Goal: Information Seeking & Learning: Learn about a topic

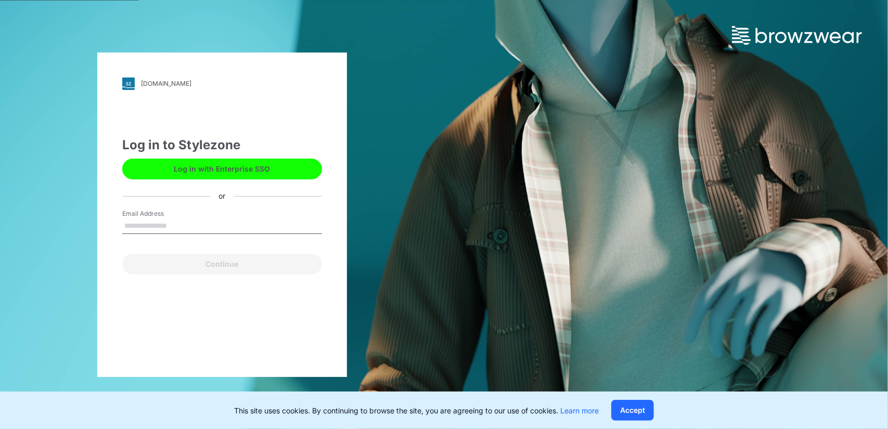
click at [209, 229] on input "Email Address" at bounding box center [222, 226] width 200 height 16
type input "**********"
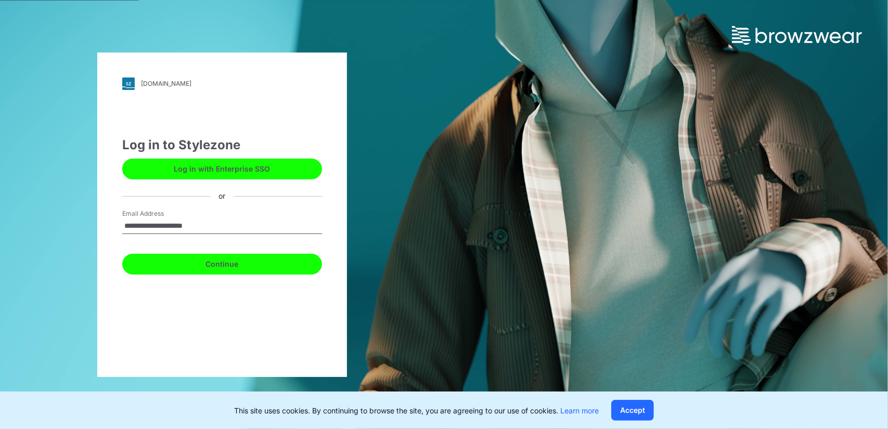
click at [222, 271] on button "Continue" at bounding box center [222, 264] width 200 height 21
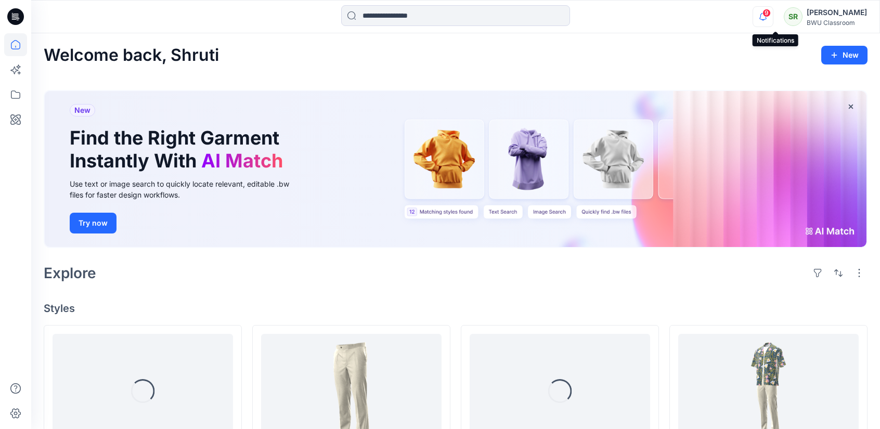
click at [773, 24] on icon "button" at bounding box center [763, 16] width 20 height 21
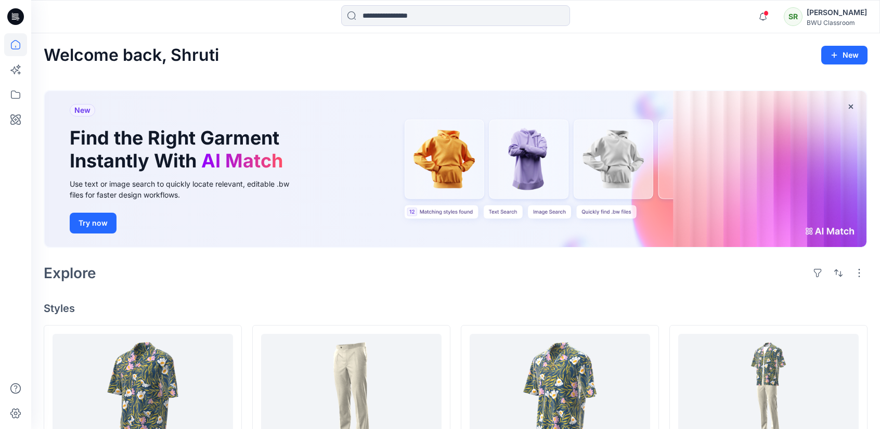
click at [802, 16] on div "SR" at bounding box center [793, 16] width 19 height 19
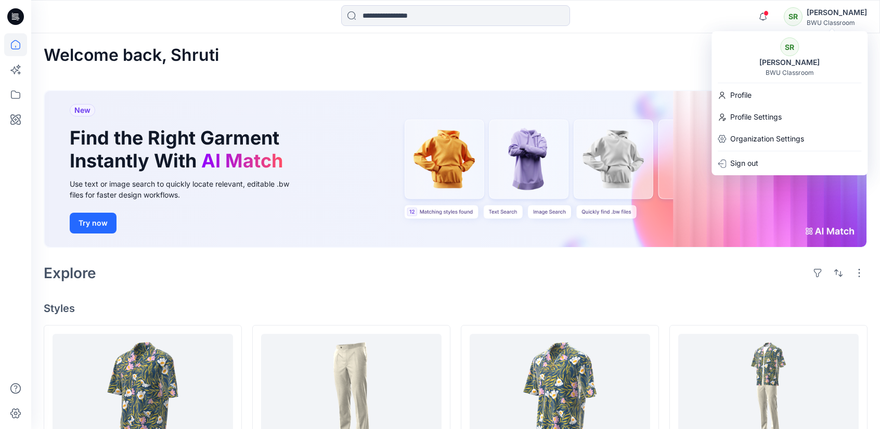
click at [791, 52] on div "SR" at bounding box center [789, 46] width 19 height 19
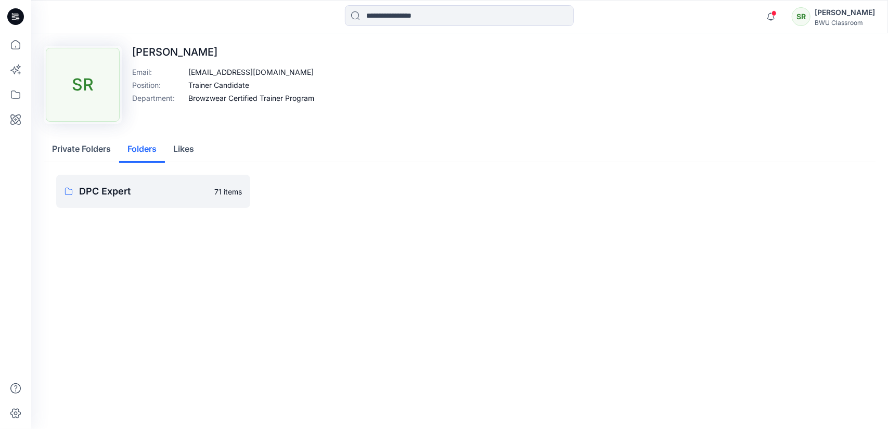
click at [158, 147] on button "Folders" at bounding box center [142, 149] width 46 height 27
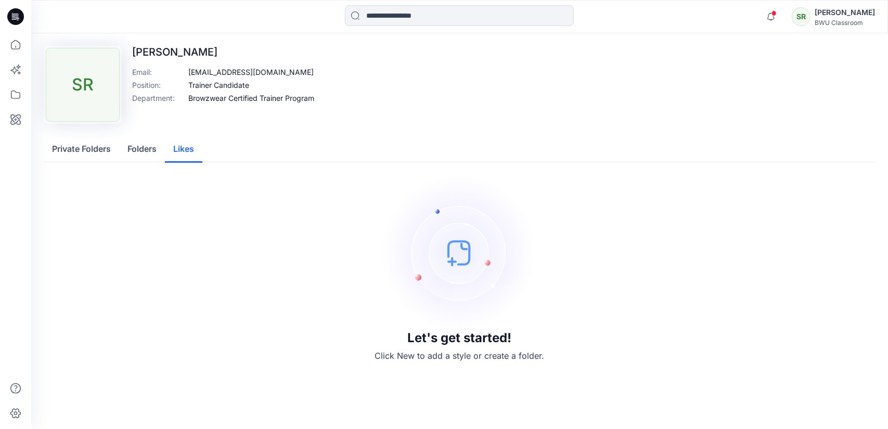
click at [187, 151] on button "Likes" at bounding box center [183, 149] width 37 height 27
click at [810, 12] on div "SR" at bounding box center [801, 16] width 19 height 19
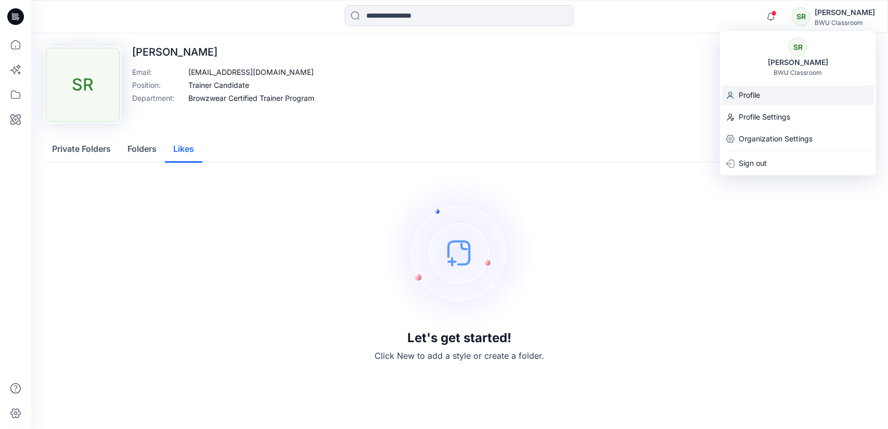
click at [744, 94] on p "Profile" at bounding box center [748, 95] width 21 height 20
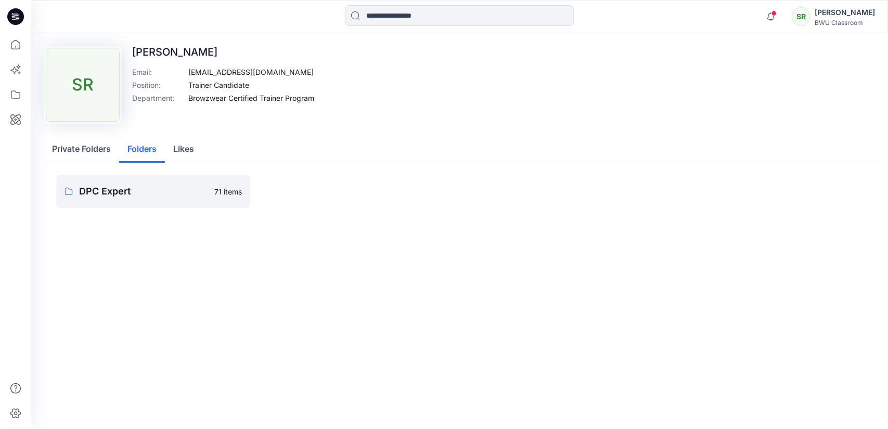
click at [148, 145] on button "Folders" at bounding box center [142, 149] width 46 height 27
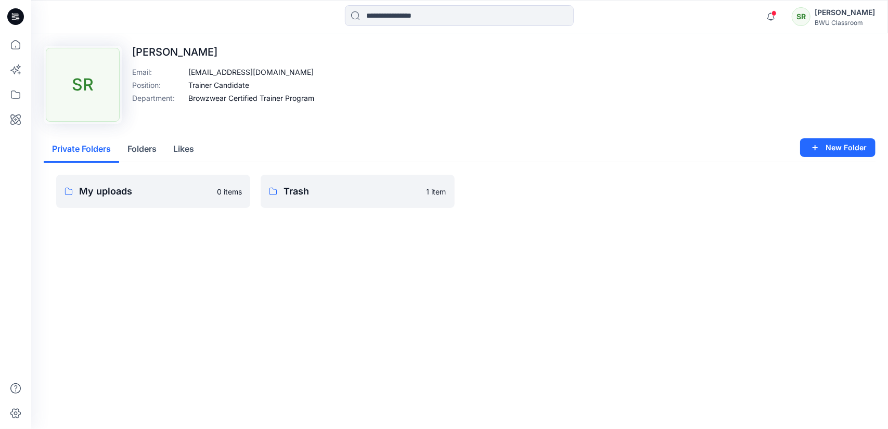
click at [109, 154] on button "Private Folders" at bounding box center [81, 149] width 75 height 27
click at [324, 196] on p "Trash" at bounding box center [351, 191] width 137 height 15
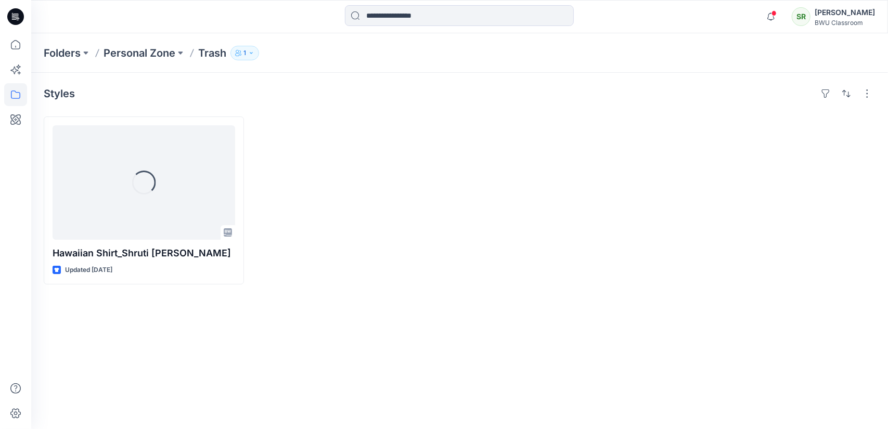
click at [142, 61] on div "Folders Personal Zone Trash 1" at bounding box center [459, 53] width 857 height 40
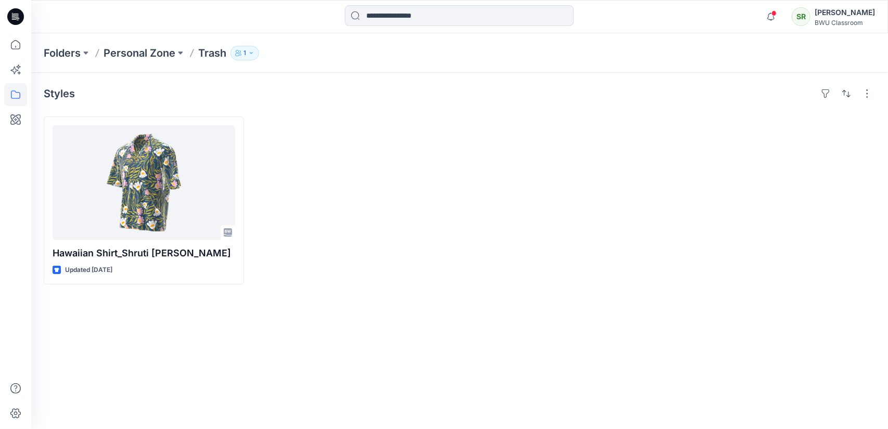
click at [810, 23] on div "SR" at bounding box center [801, 16] width 19 height 19
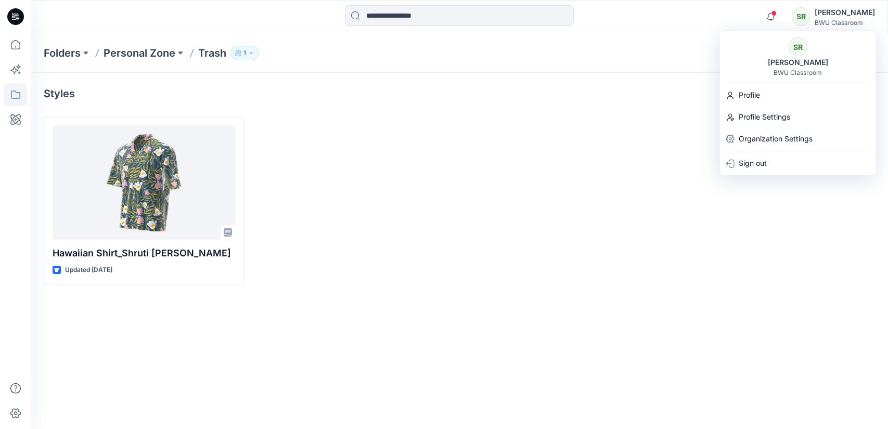
click at [797, 46] on div "SR" at bounding box center [797, 46] width 19 height 19
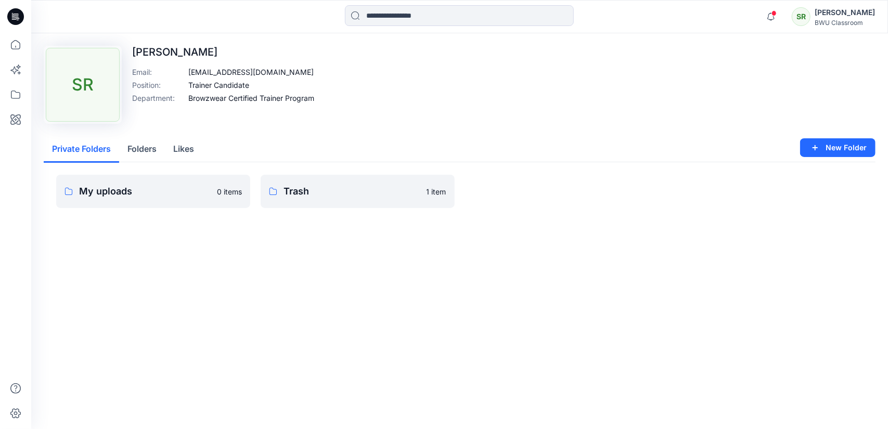
click at [239, 98] on p "Browzwear Certified Trainer Program" at bounding box center [251, 98] width 126 height 11
click at [807, 12] on div "SR" at bounding box center [801, 16] width 19 height 19
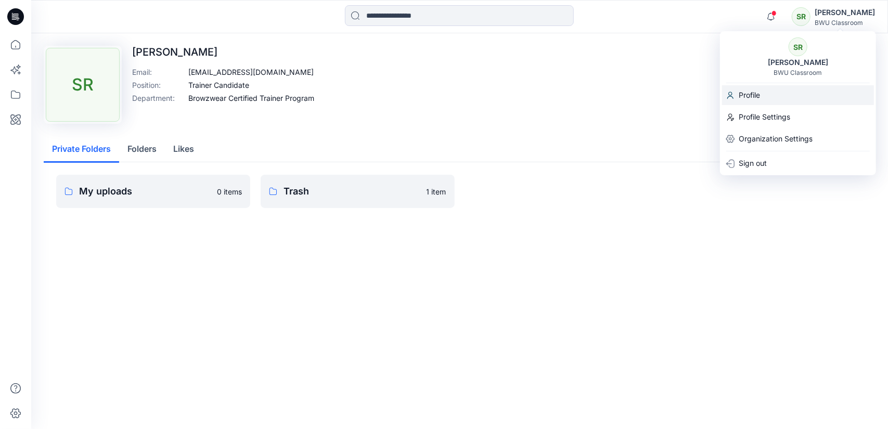
click at [751, 95] on p "Profile" at bounding box center [748, 95] width 21 height 20
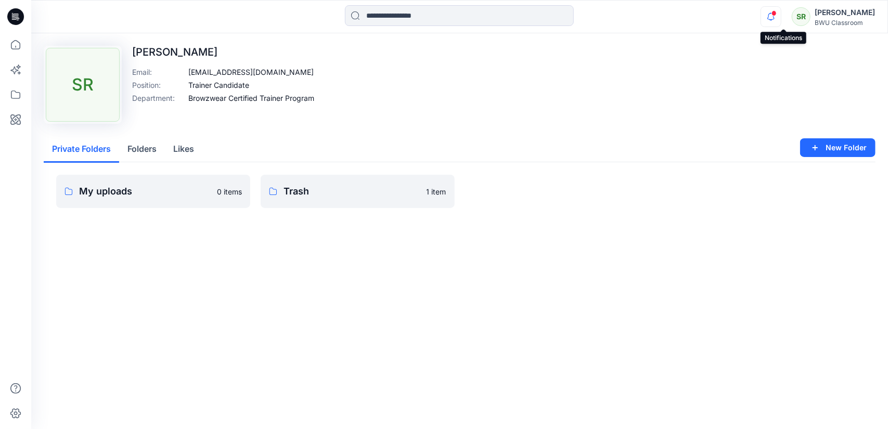
click at [781, 11] on icon "button" at bounding box center [771, 16] width 20 height 21
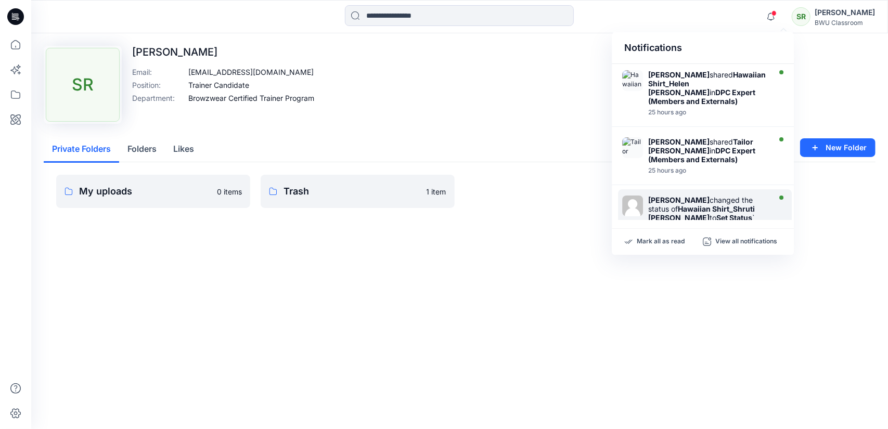
click at [670, 204] on strong "Hawaiian Shirt_Shruti [PERSON_NAME]" at bounding box center [701, 213] width 107 height 18
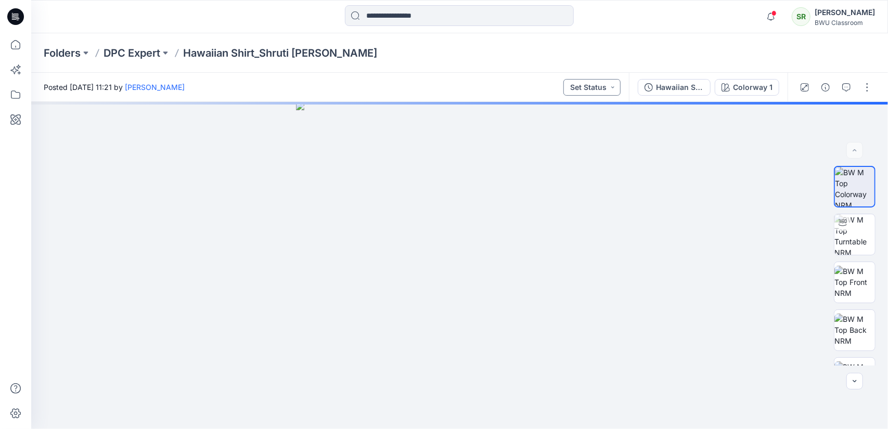
click at [613, 88] on button "Set Status" at bounding box center [591, 87] width 57 height 17
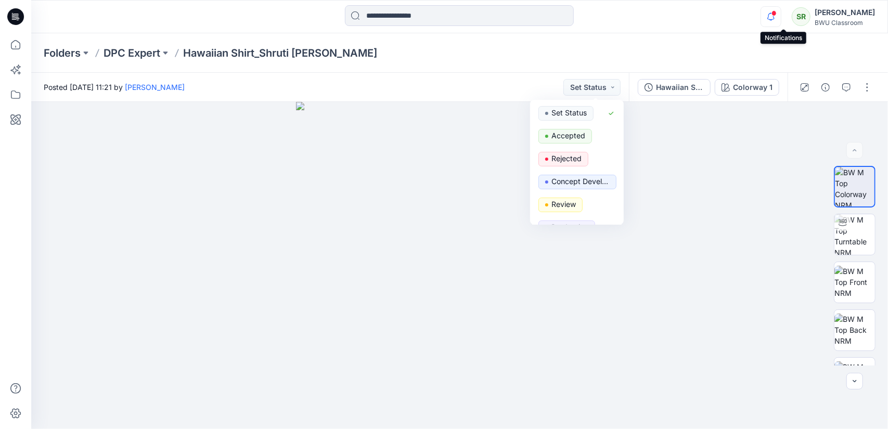
click at [781, 16] on icon "button" at bounding box center [771, 16] width 20 height 21
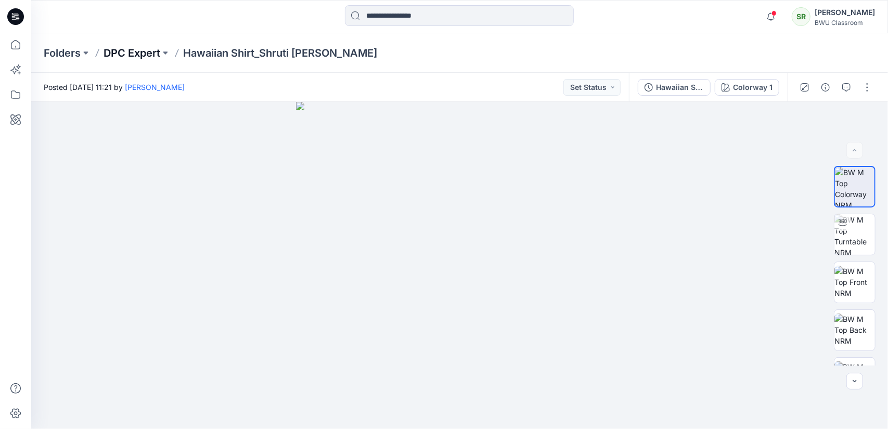
click at [129, 58] on p "DPC Expert" at bounding box center [131, 53] width 57 height 15
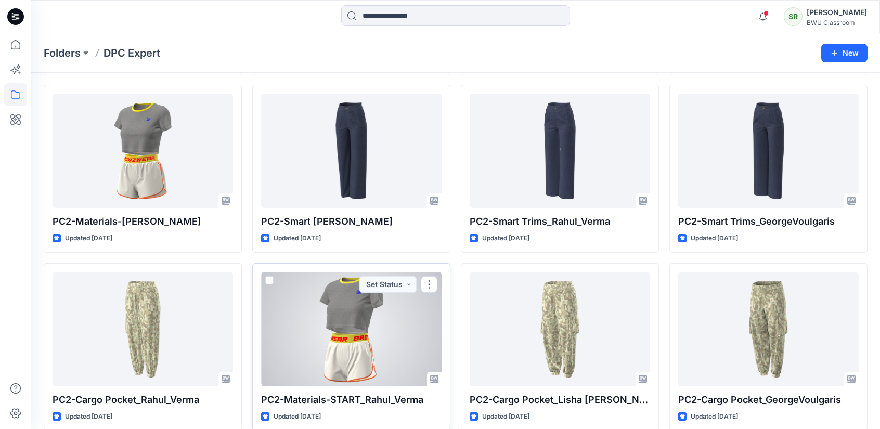
scroll to position [388, 0]
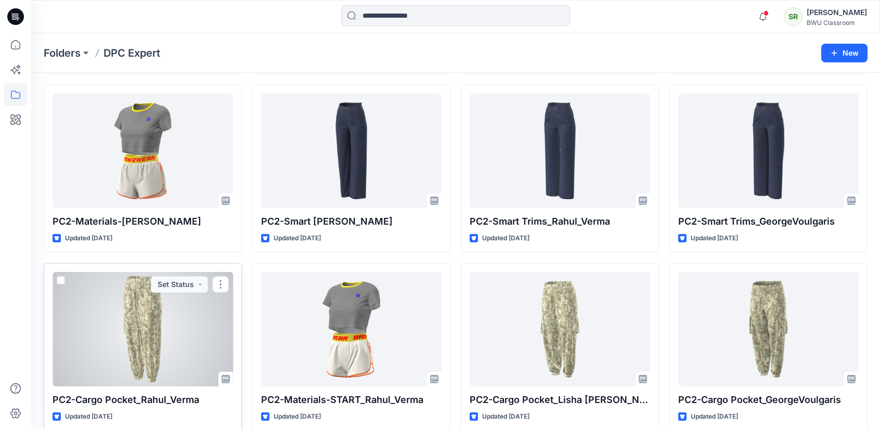
click at [144, 316] on div at bounding box center [143, 329] width 180 height 114
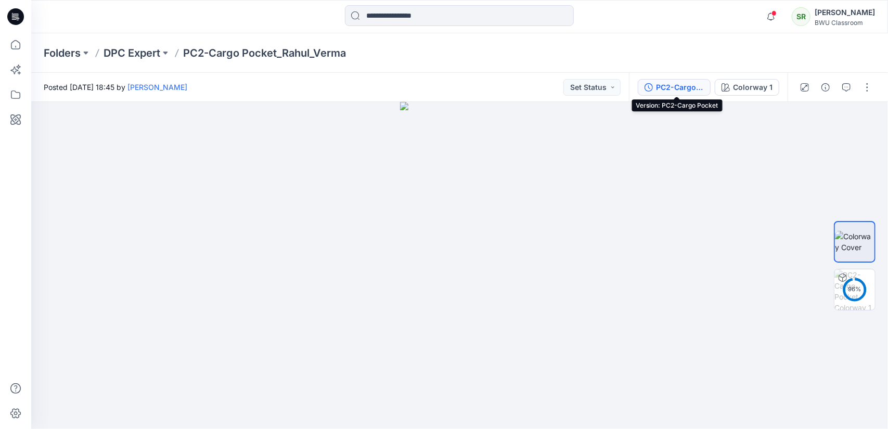
click at [673, 86] on div "PC2-Cargo Pocket" at bounding box center [680, 87] width 48 height 11
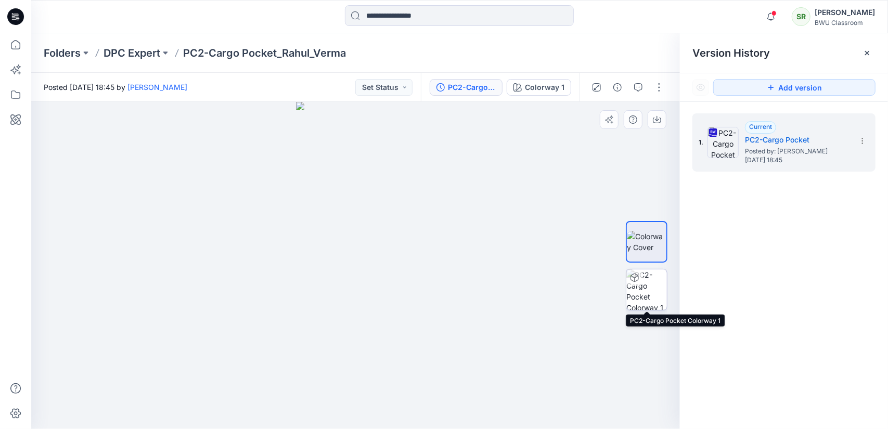
click at [646, 294] on img at bounding box center [646, 289] width 41 height 41
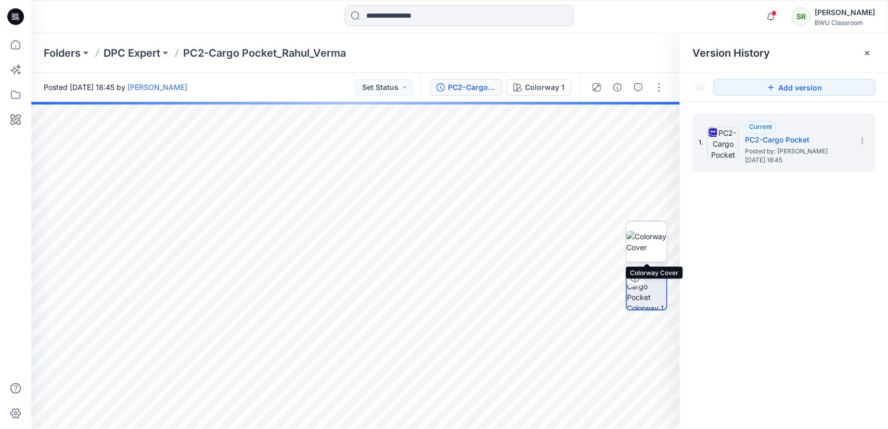
click at [647, 244] on img at bounding box center [646, 242] width 41 height 22
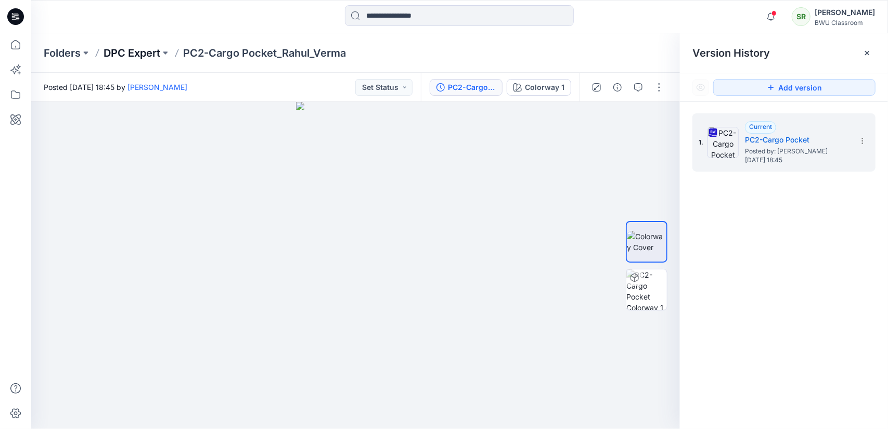
click at [142, 53] on p "DPC Expert" at bounding box center [131, 53] width 57 height 15
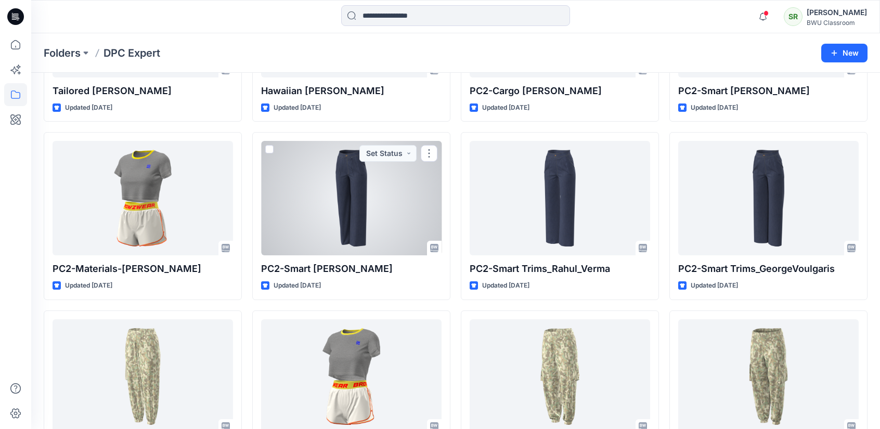
scroll to position [345, 0]
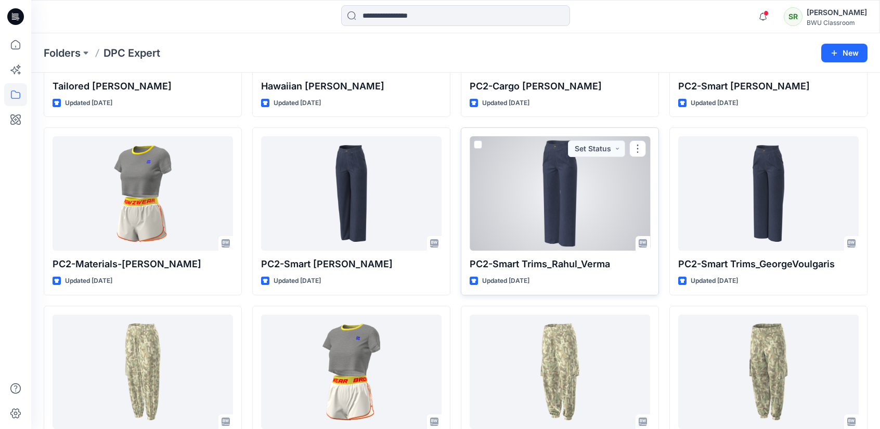
click at [523, 179] on div at bounding box center [560, 193] width 180 height 114
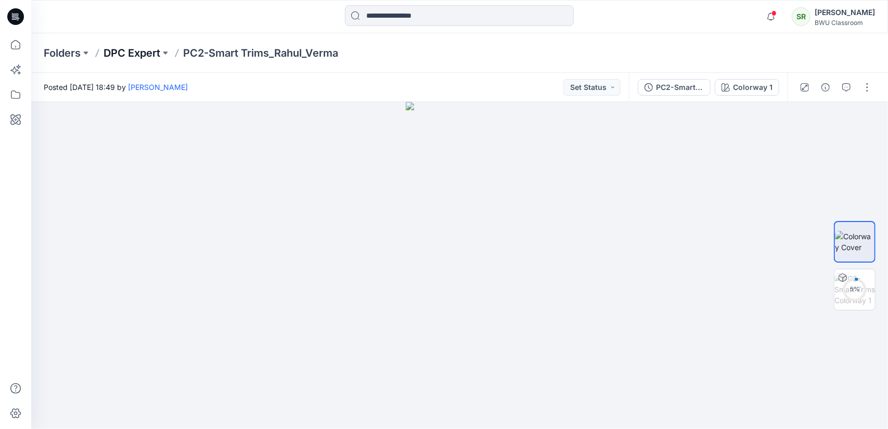
click at [142, 55] on p "DPC Expert" at bounding box center [131, 53] width 57 height 15
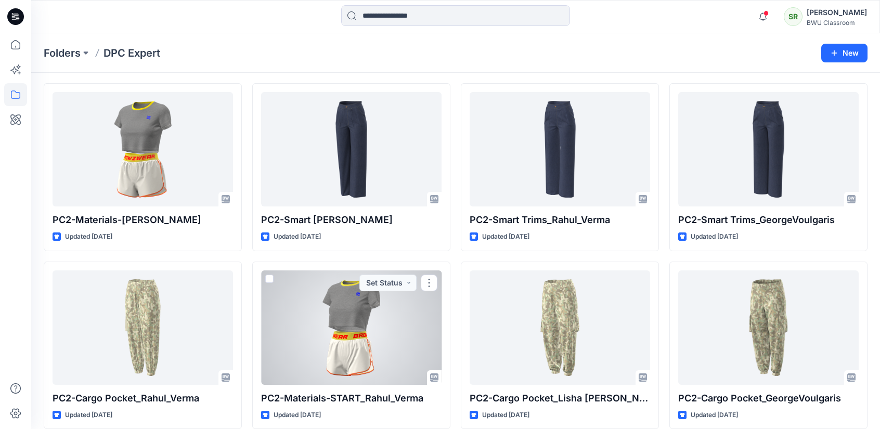
scroll to position [389, 0]
click at [335, 341] on div at bounding box center [351, 328] width 180 height 114
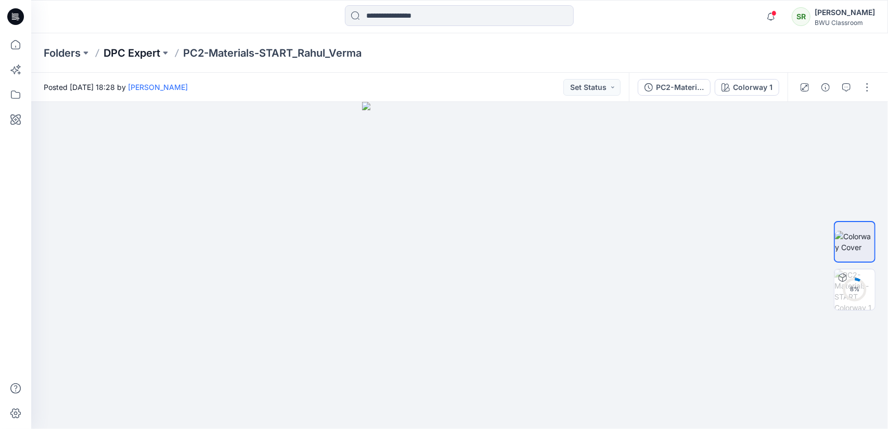
click at [124, 59] on p "DPC Expert" at bounding box center [131, 53] width 57 height 15
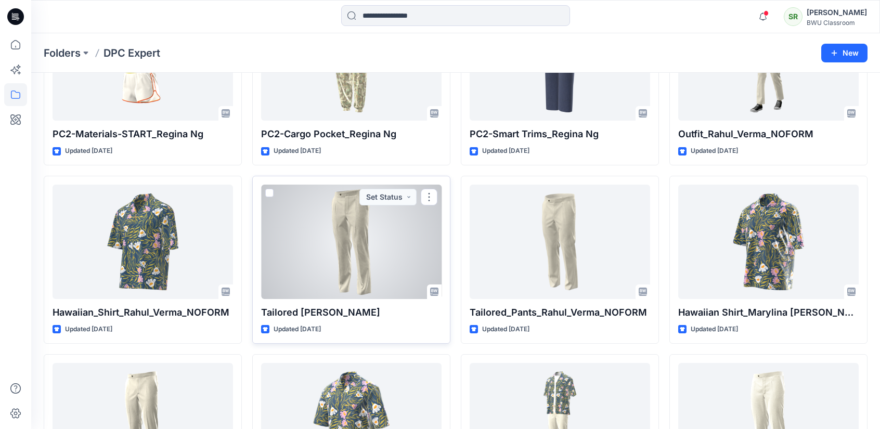
scroll to position [1890, 0]
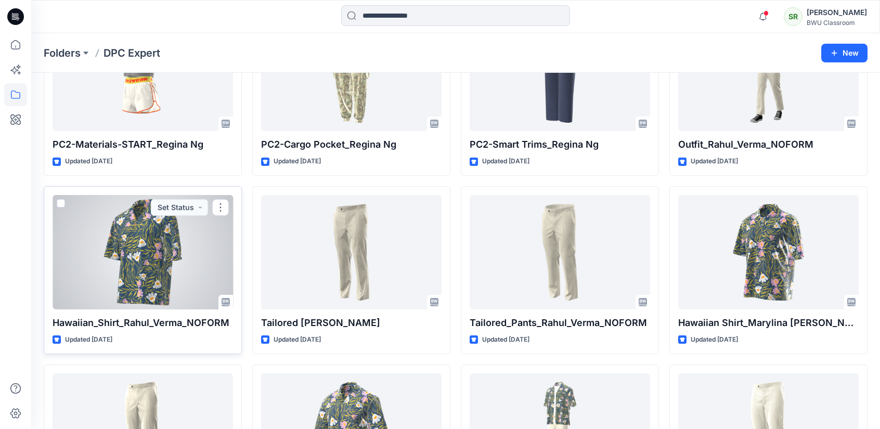
click at [142, 252] on div at bounding box center [143, 252] width 180 height 114
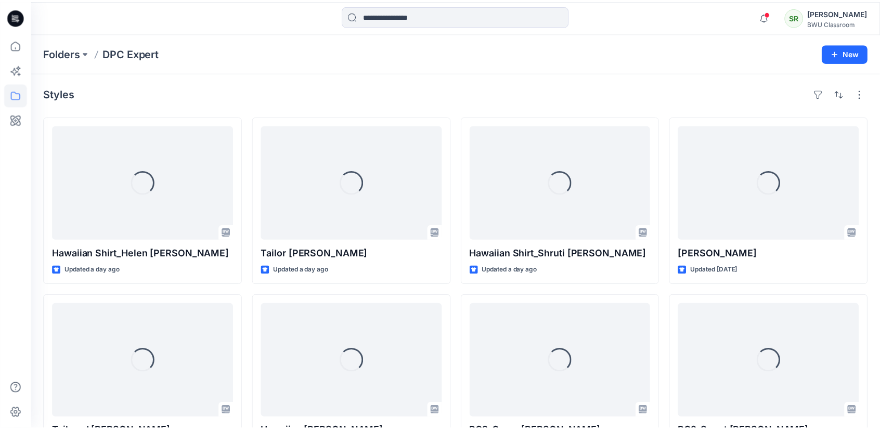
scroll to position [1890, 0]
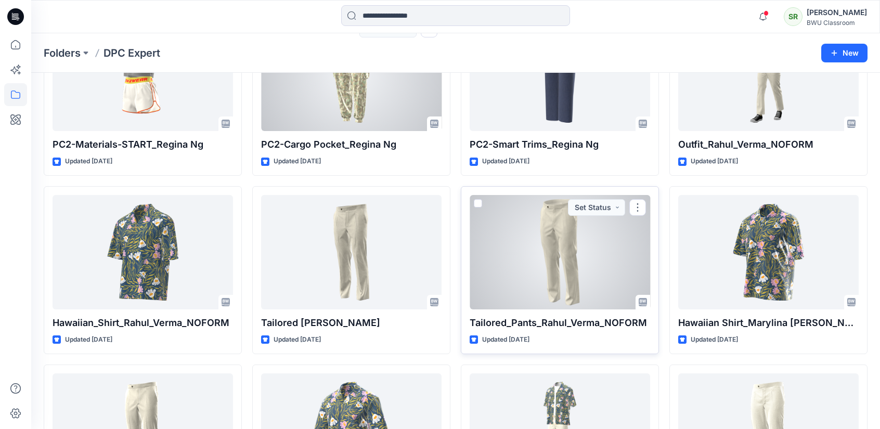
click at [598, 274] on div at bounding box center [560, 252] width 180 height 114
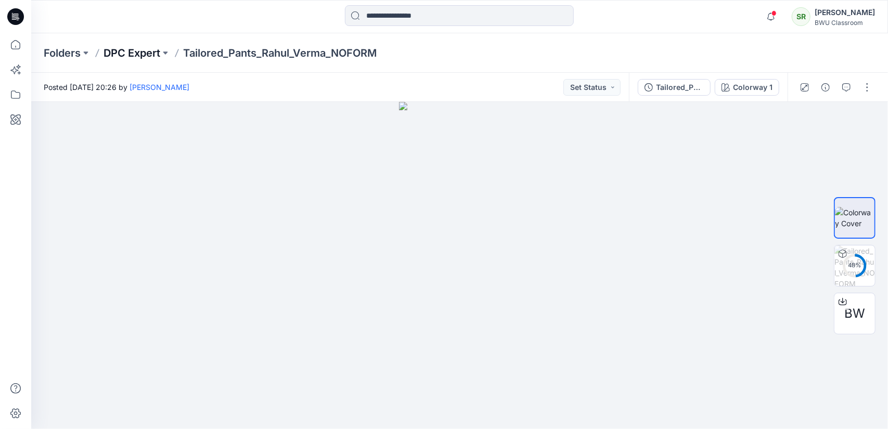
click at [141, 53] on p "DPC Expert" at bounding box center [131, 53] width 57 height 15
